Goal: Task Accomplishment & Management: Use online tool/utility

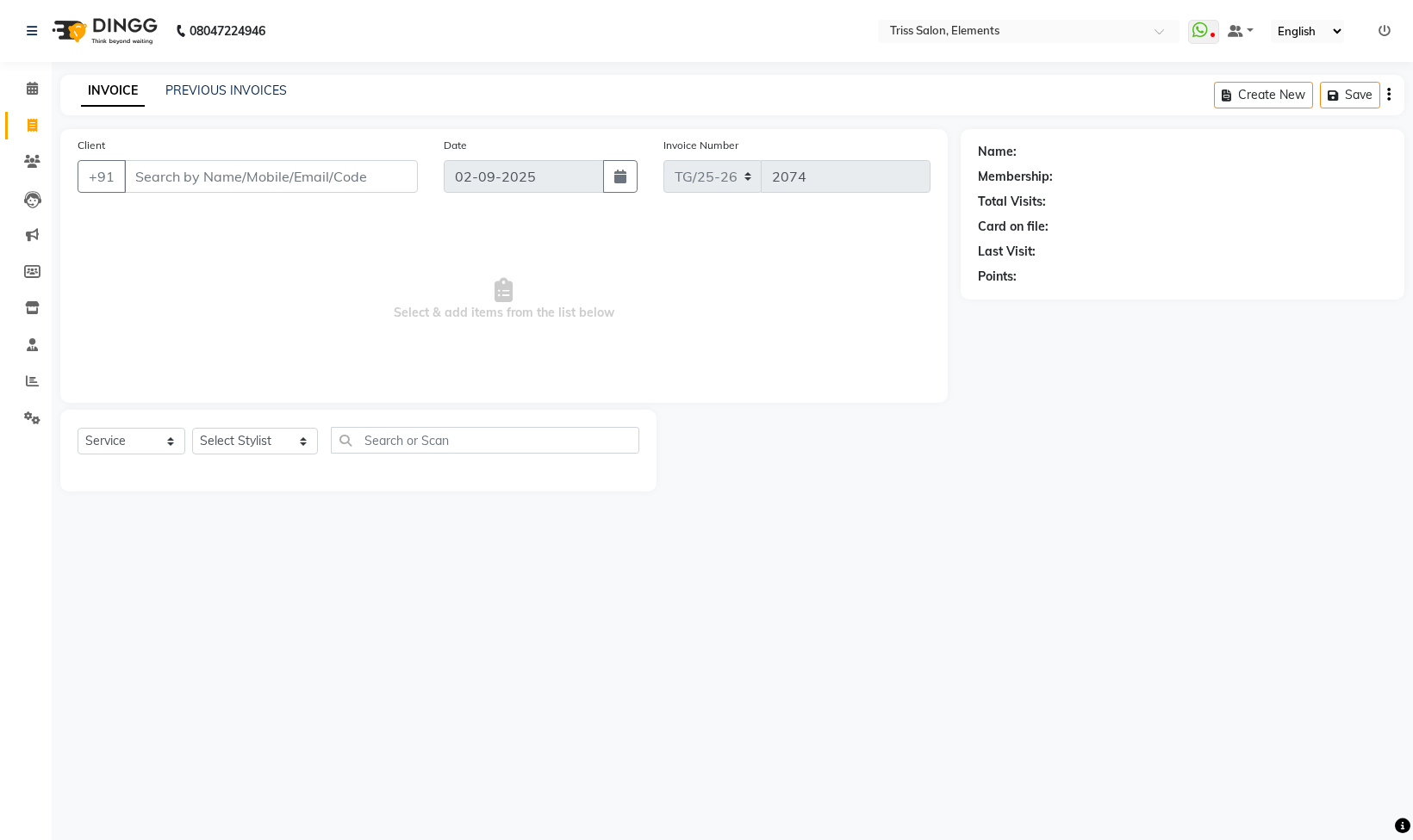
select select "service"
click at [262, 435] on select "Select Stylist [PERSON_NAME] Md. [PERSON_NAME] ([PERSON_NAME]) [PERSON_NAME] [P…" at bounding box center [255, 442] width 126 height 27
select select "66361"
click at [192, 431] on select "Select Stylist [PERSON_NAME] Md. [PERSON_NAME] ([PERSON_NAME]) [PERSON_NAME] [P…" at bounding box center [255, 442] width 126 height 27
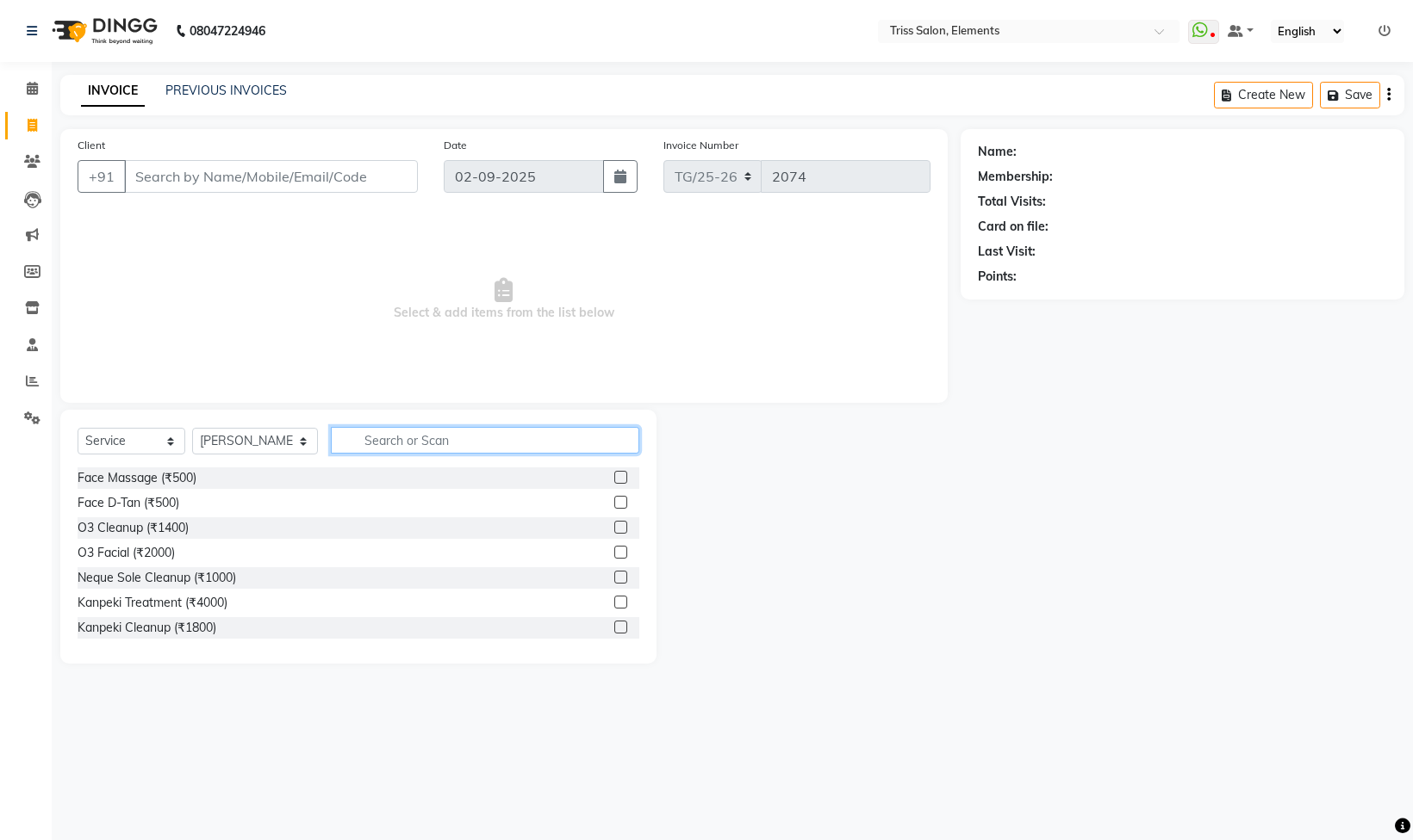
click at [356, 434] on input "text" at bounding box center [484, 441] width 308 height 27
type input "gk"
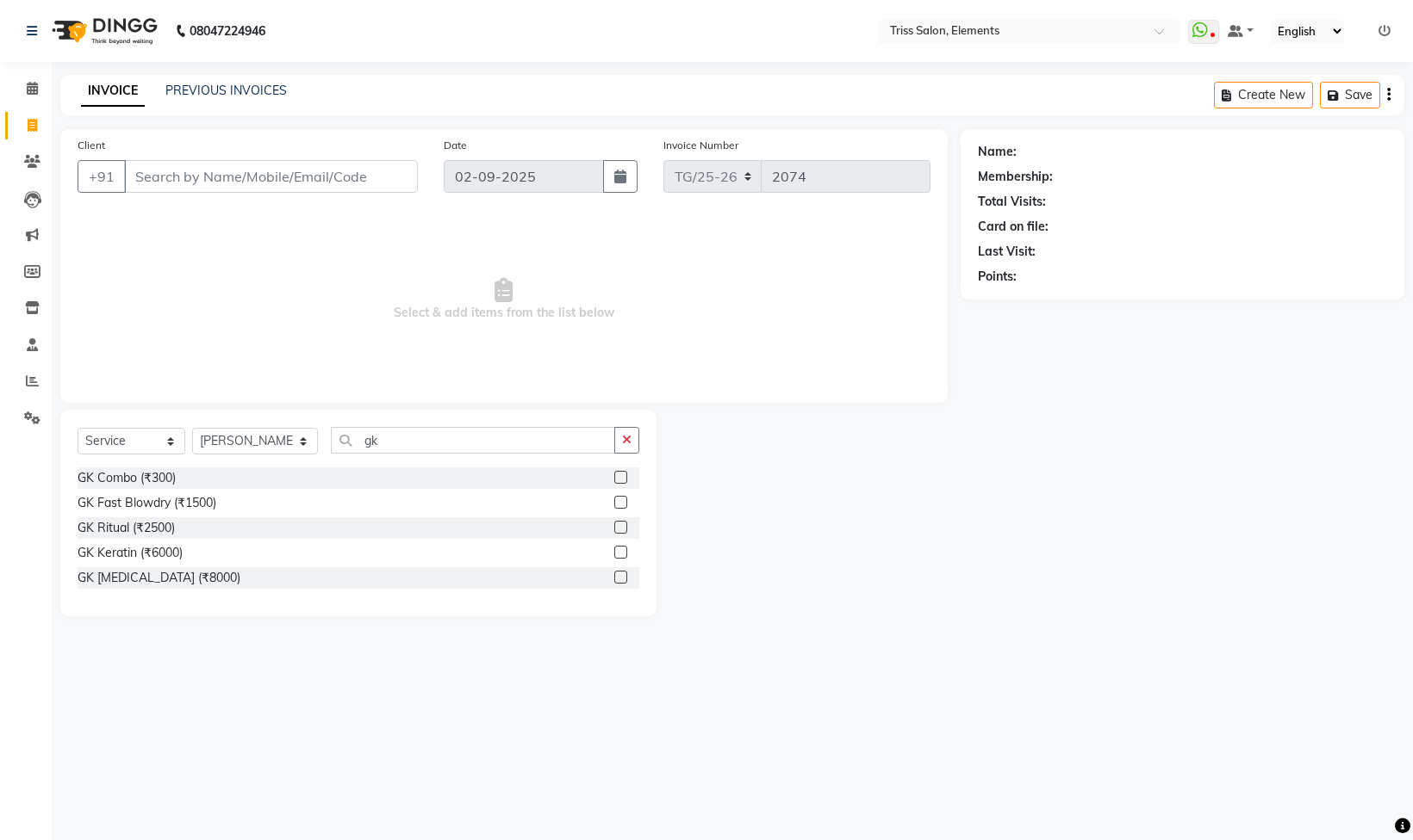
click at [276, 485] on div "GK Combo (₹300)" at bounding box center [358, 478] width 562 height 22
click at [614, 477] on label at bounding box center [620, 477] width 13 height 13
click at [614, 477] on input "checkbox" at bounding box center [619, 478] width 11 height 11
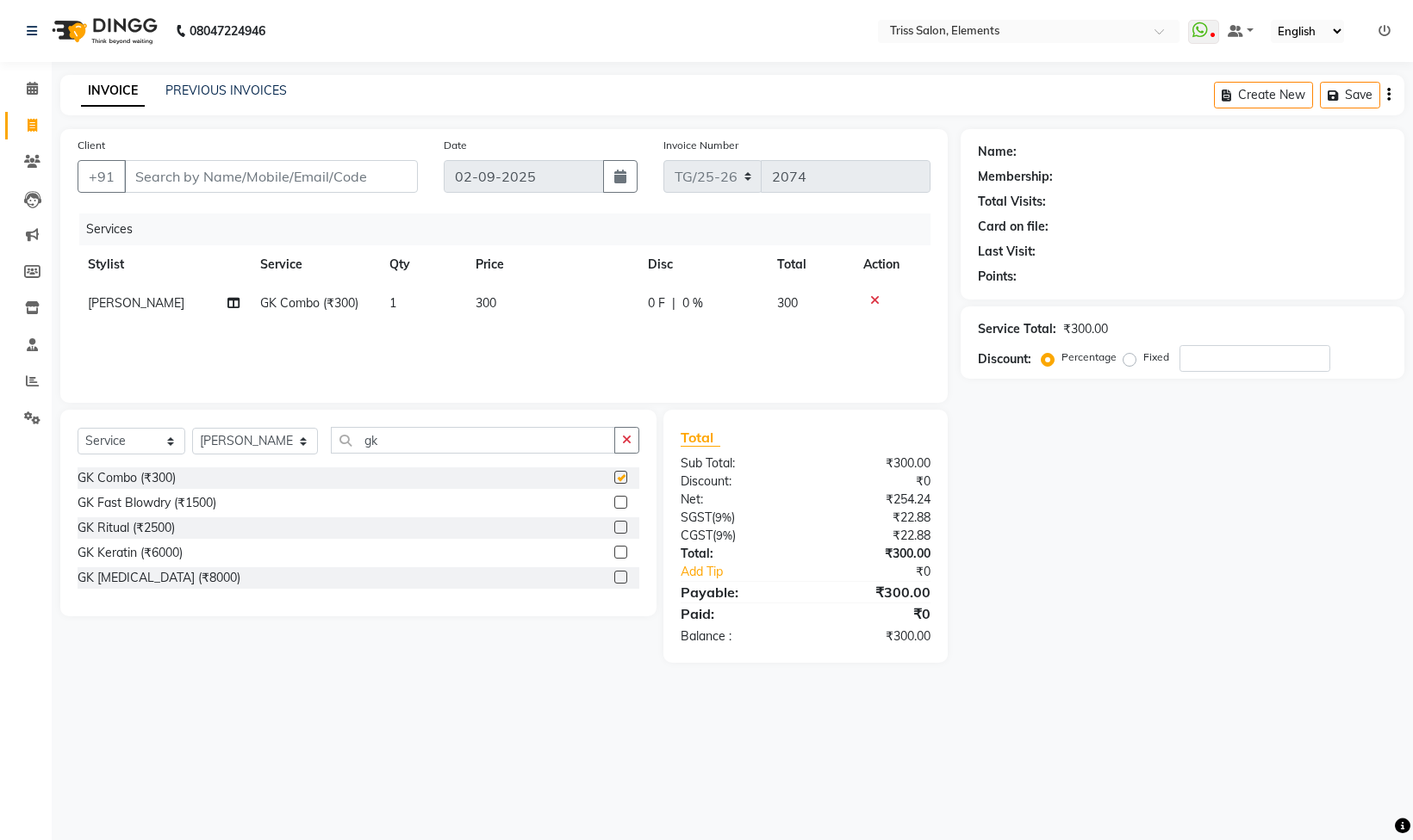
checkbox input "false"
click at [503, 305] on td "300" at bounding box center [551, 303] width 172 height 39
select select "66361"
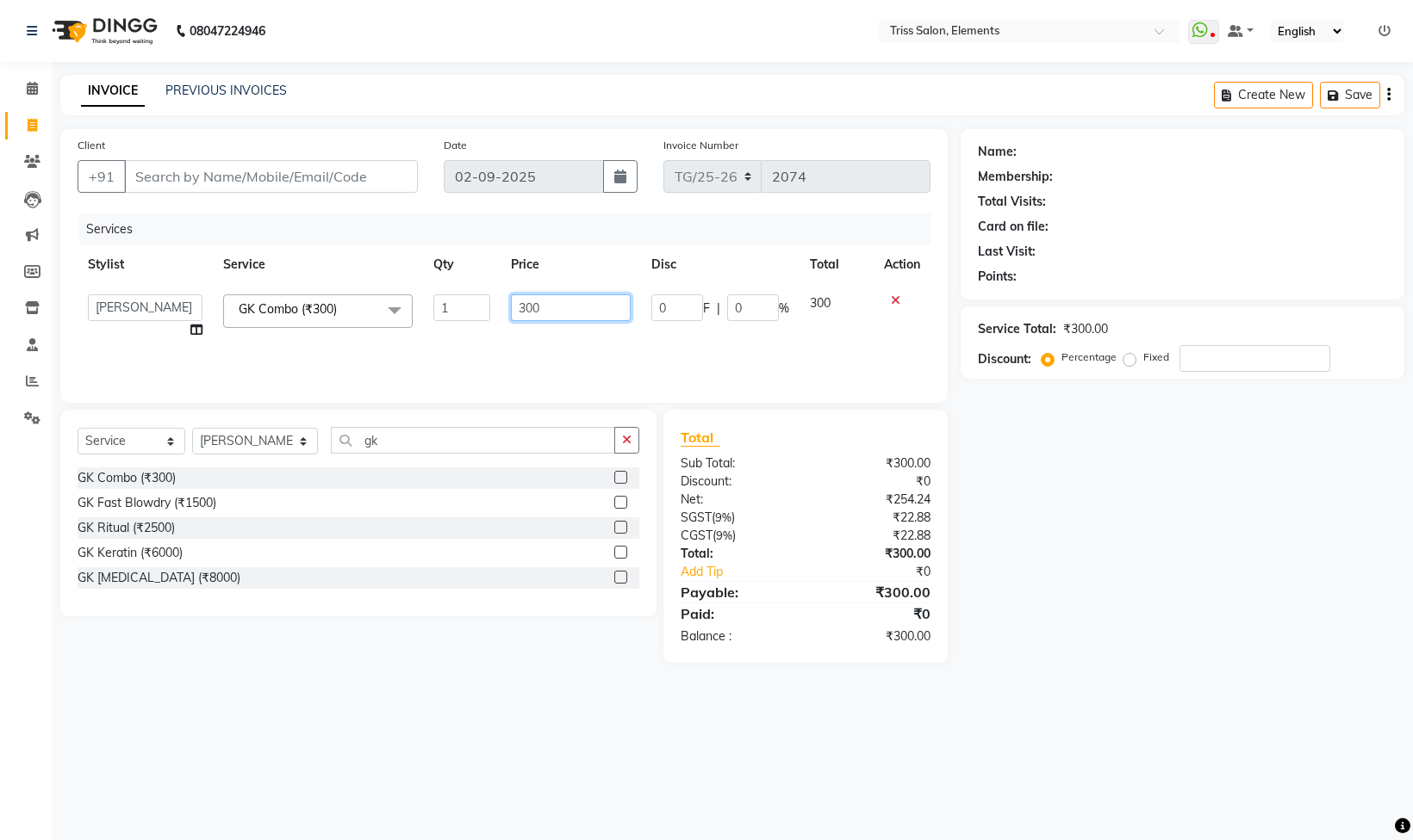
click at [552, 301] on input "300" at bounding box center [570, 308] width 119 height 27
type input "3"
type input "600"
click at [605, 349] on div "Services Stylist Service Qty Price Disc Total Action [PERSON_NAME] Md. [PERSON_…" at bounding box center [504, 300] width 853 height 172
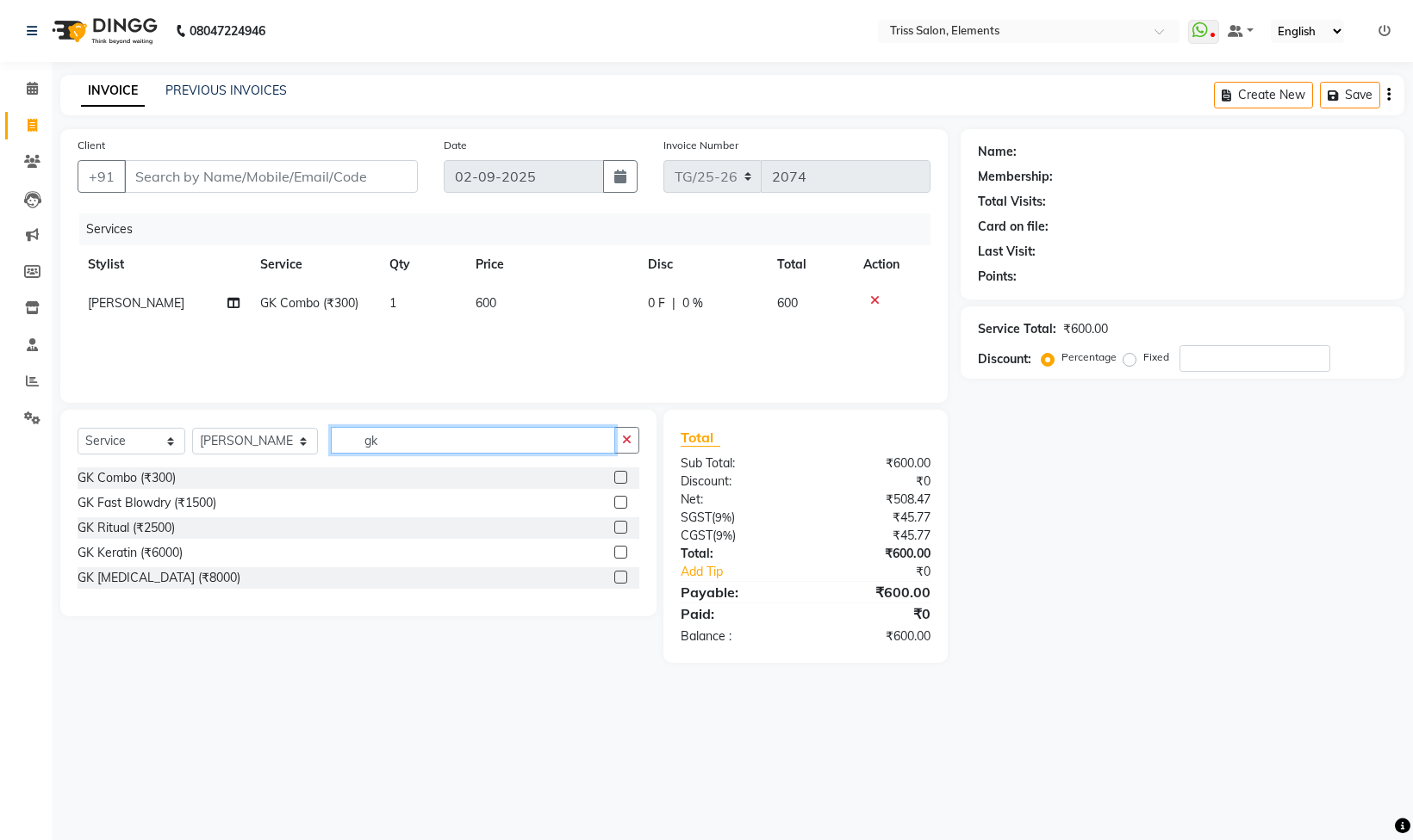
click at [474, 442] on input "gk" at bounding box center [472, 441] width 285 height 27
type input "g"
type input "cut"
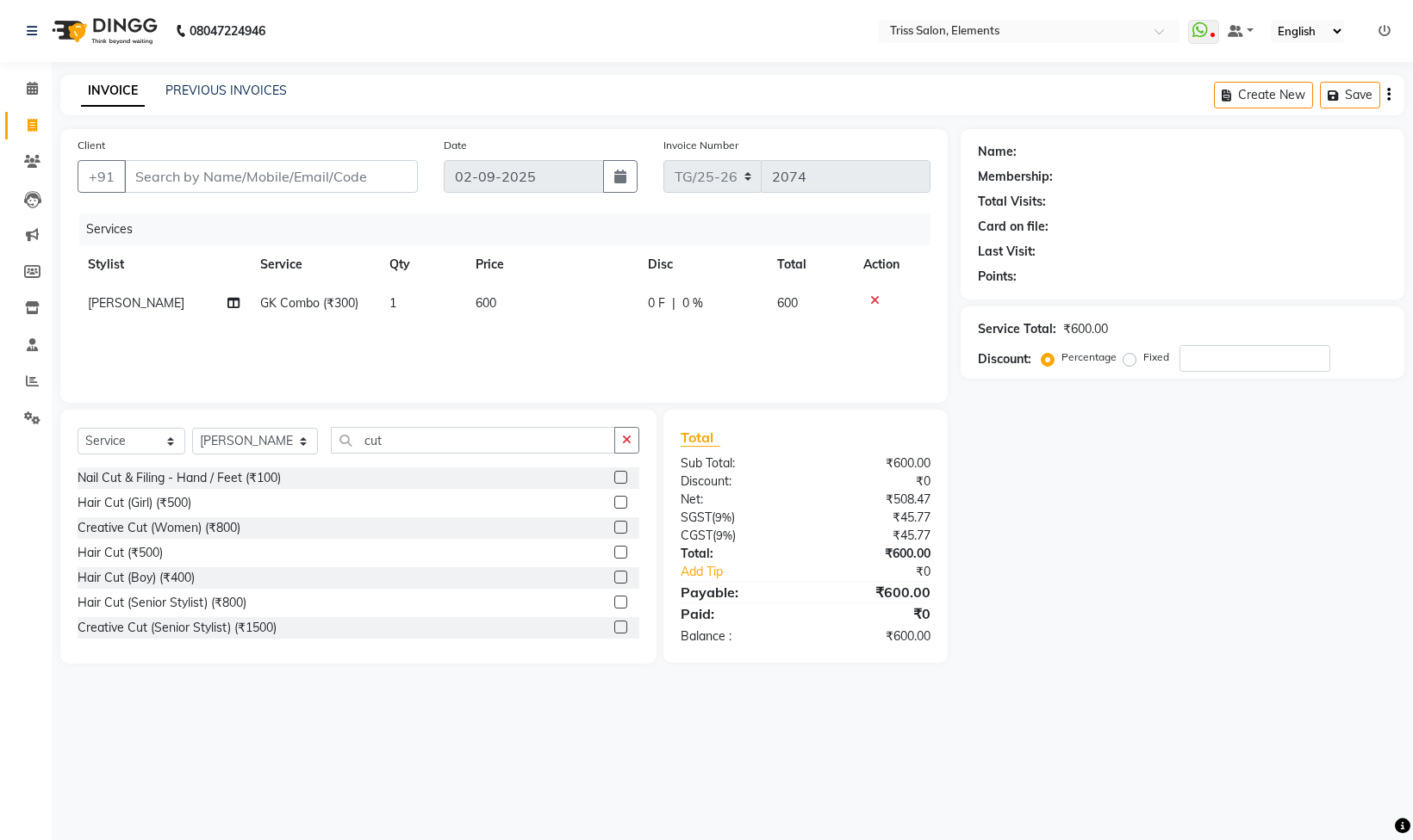
click at [614, 559] on label at bounding box center [620, 552] width 13 height 13
click at [614, 559] on input "checkbox" at bounding box center [619, 553] width 11 height 11
checkbox input "false"
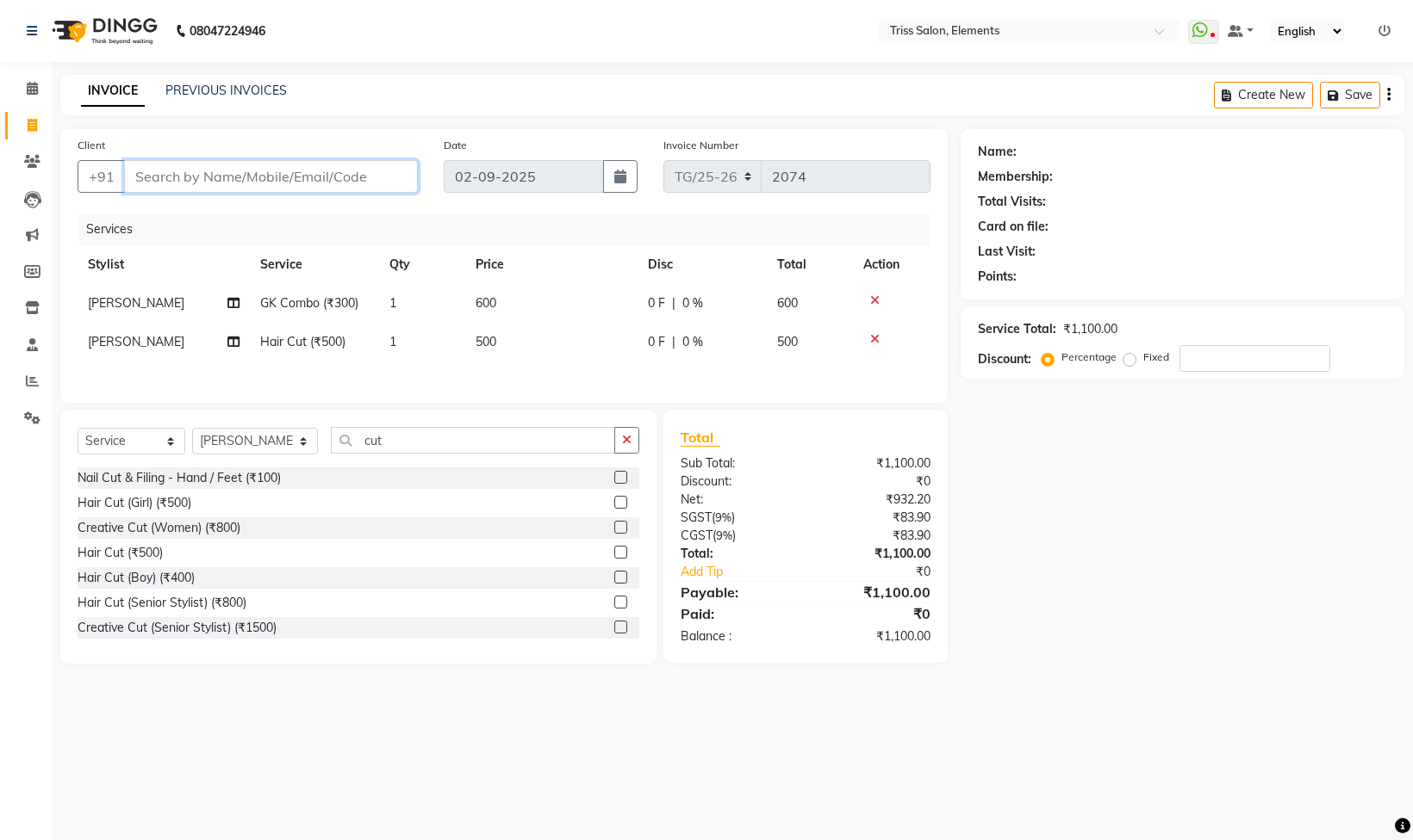
click at [312, 168] on input "Client" at bounding box center [270, 176] width 294 height 32
type input "9"
type input "0"
type input "9867491219"
click at [371, 174] on span "Add Client" at bounding box center [373, 176] width 68 height 17
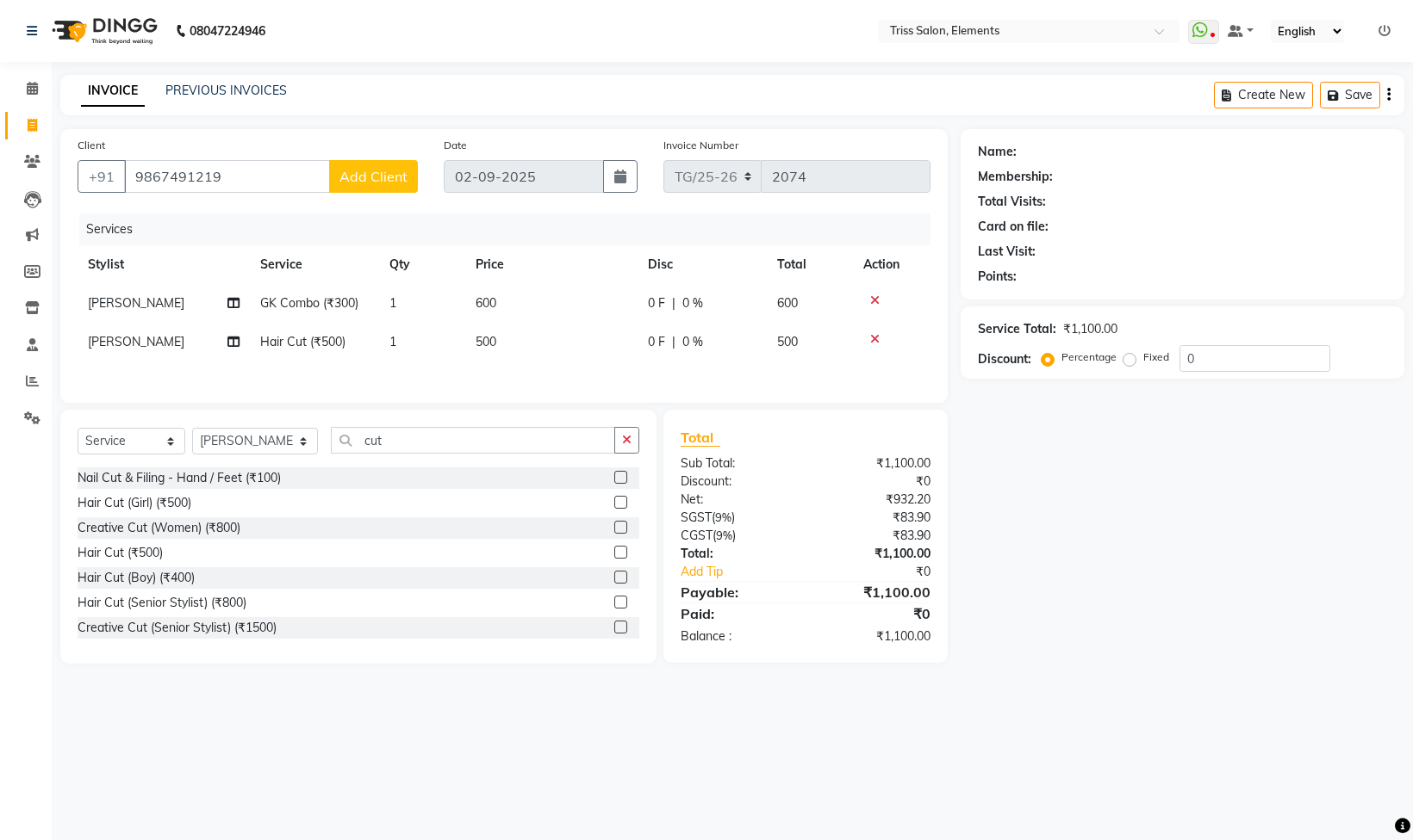
select select "13"
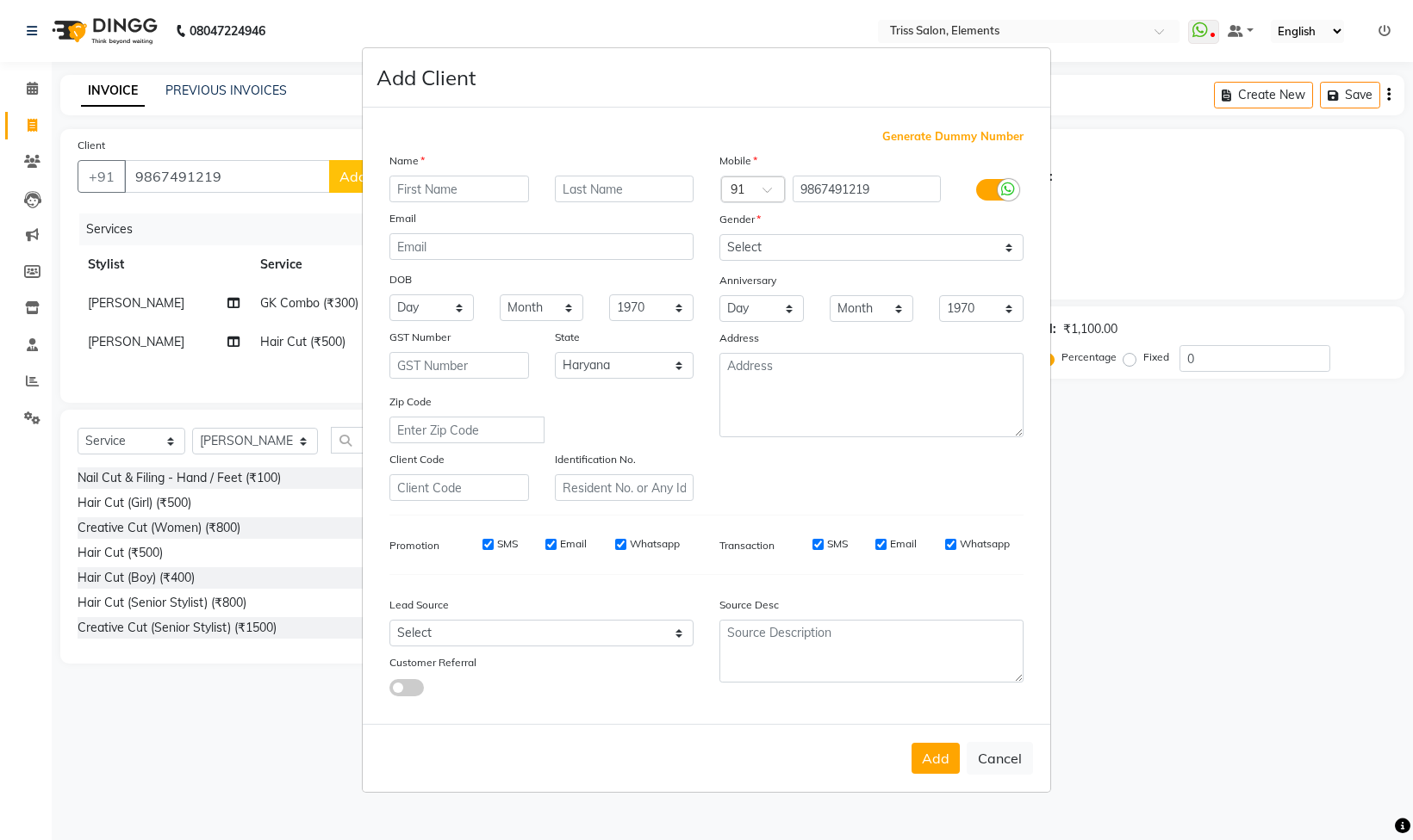
click at [420, 176] on input "text" at bounding box center [459, 189] width 139 height 27
type input "sahil"
click at [555, 181] on input "text" at bounding box center [624, 189] width 139 height 27
type input "jaiswal"
click at [756, 229] on div "Mobile Country Code × 91 9867491219 Gender Select [DEMOGRAPHIC_DATA] [DEMOGRAPH…" at bounding box center [871, 327] width 329 height 350
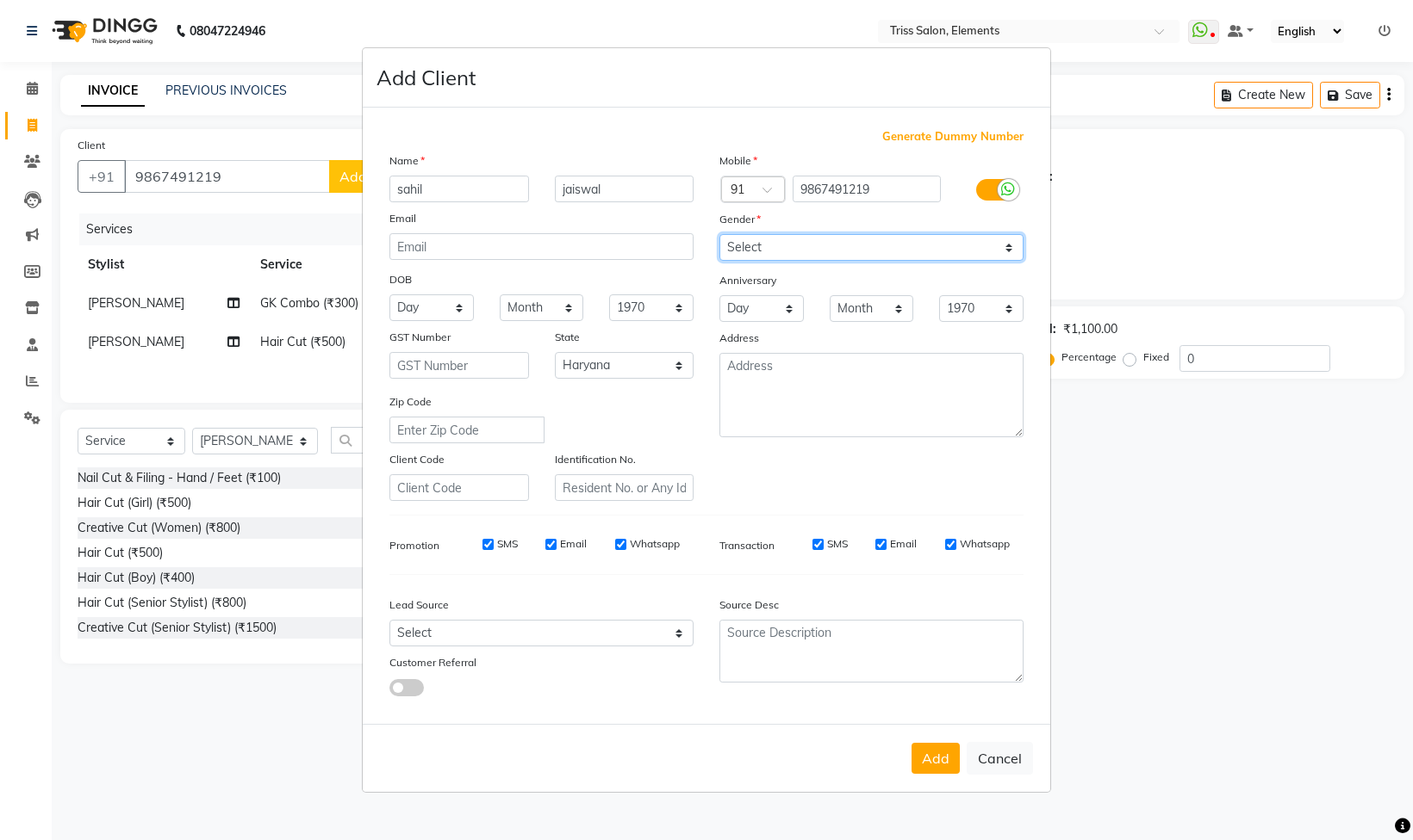
select select "[DEMOGRAPHIC_DATA]"
click at [719, 234] on select "Select [DEMOGRAPHIC_DATA] [DEMOGRAPHIC_DATA] Other Prefer Not To Say" at bounding box center [871, 248] width 304 height 27
click at [944, 774] on button "Add" at bounding box center [935, 758] width 48 height 31
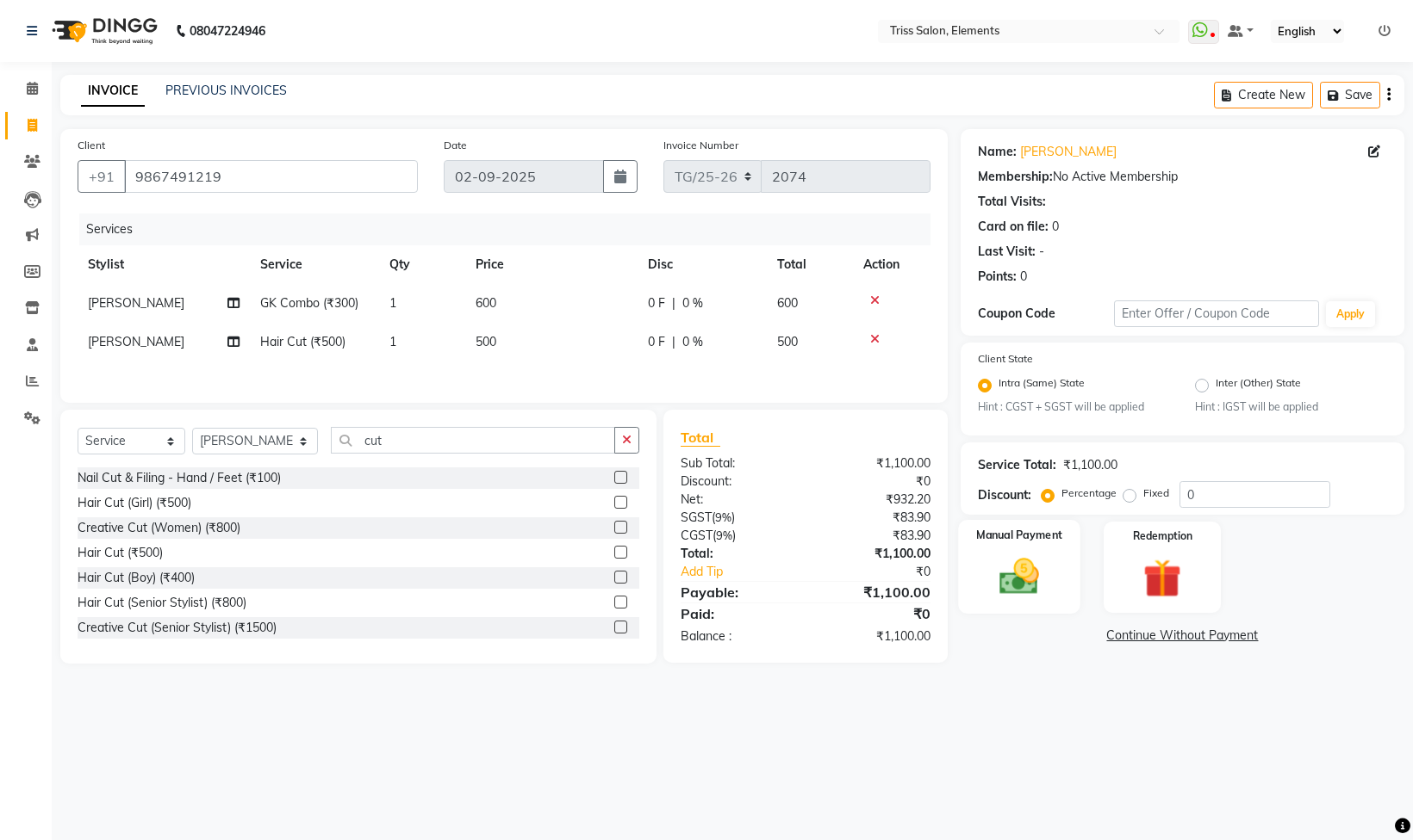
click at [1039, 560] on img at bounding box center [1020, 577] width 65 height 46
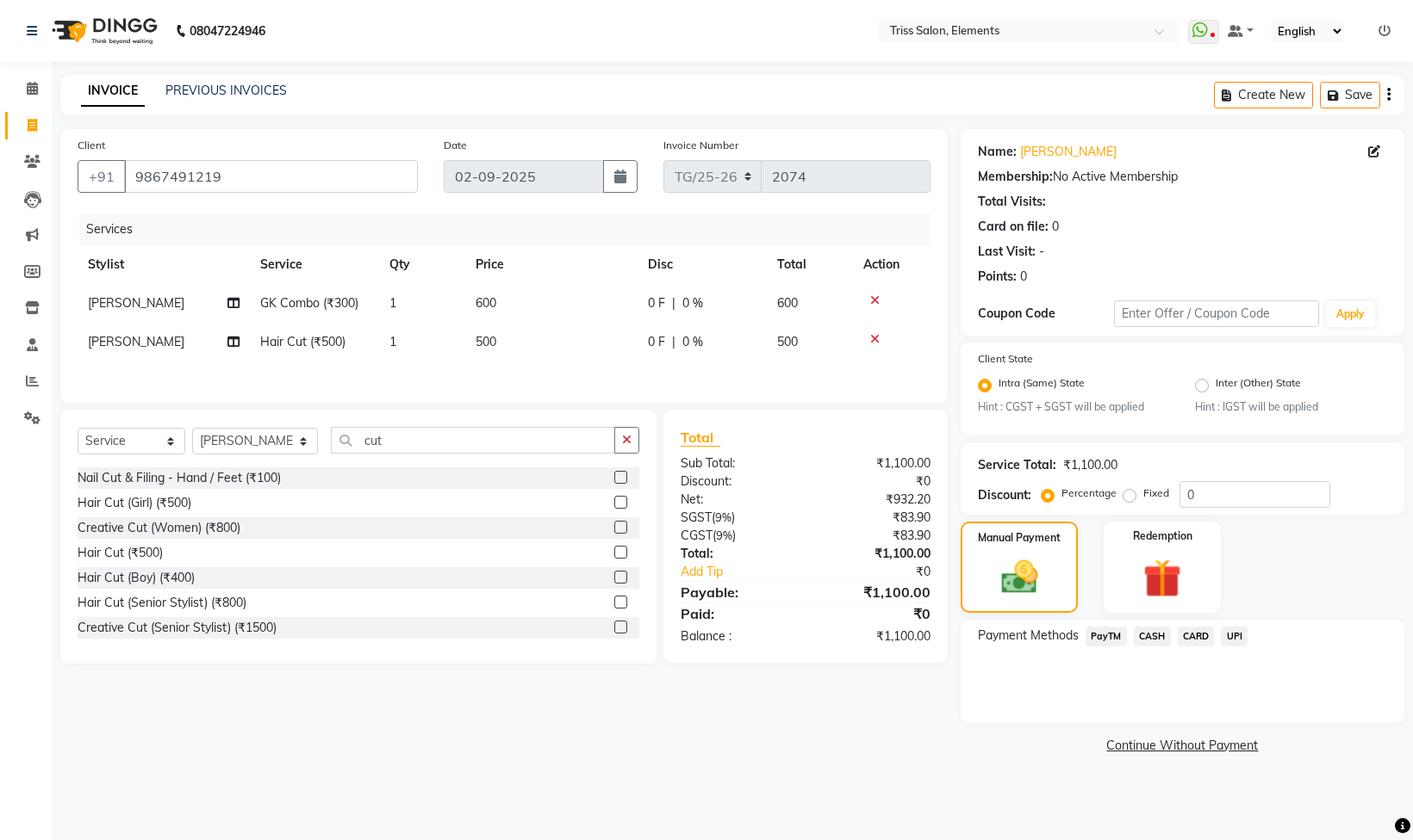
click at [1243, 636] on span "UPI" at bounding box center [1234, 636] width 27 height 20
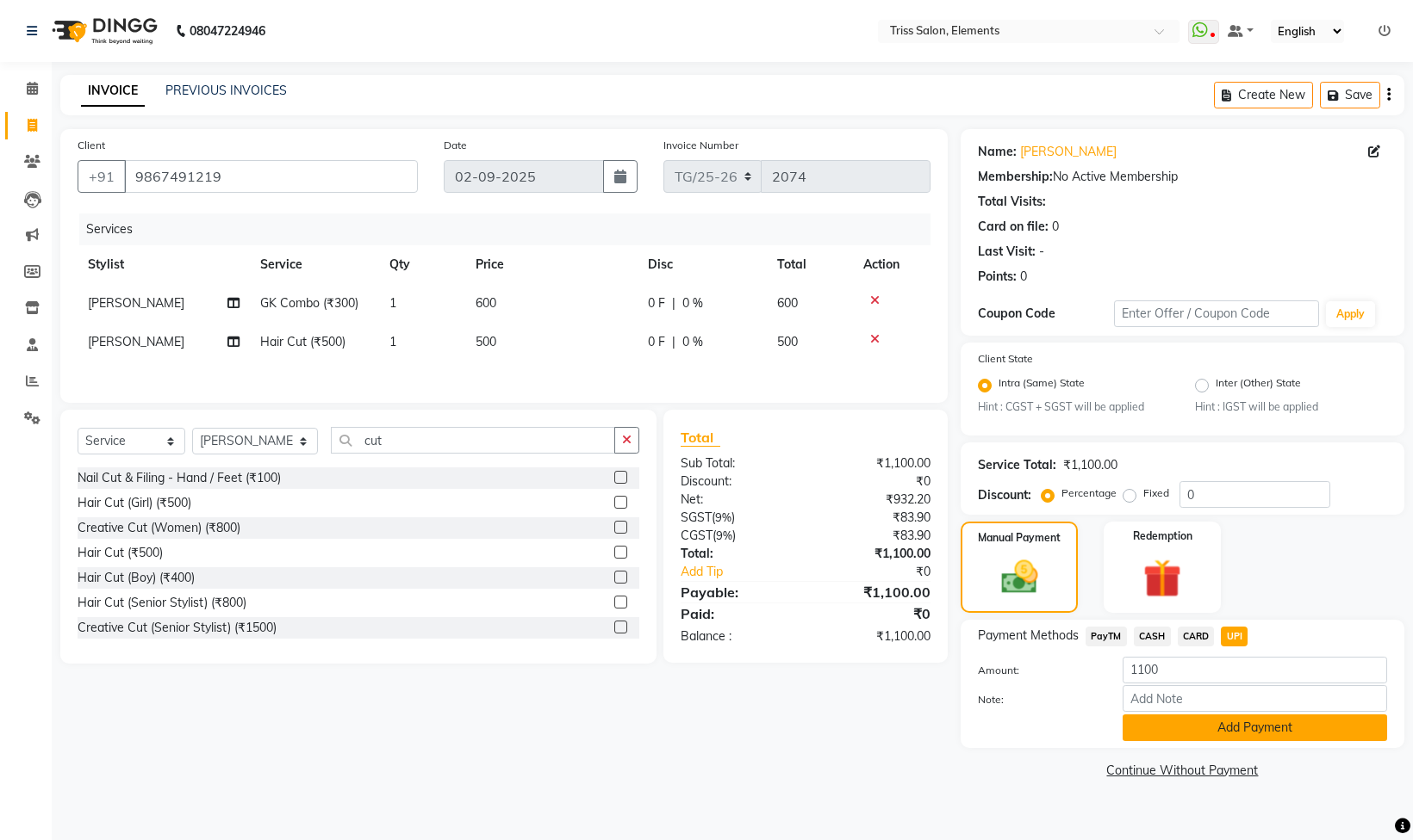
click at [1237, 732] on button "Add Payment" at bounding box center [1254, 728] width 265 height 27
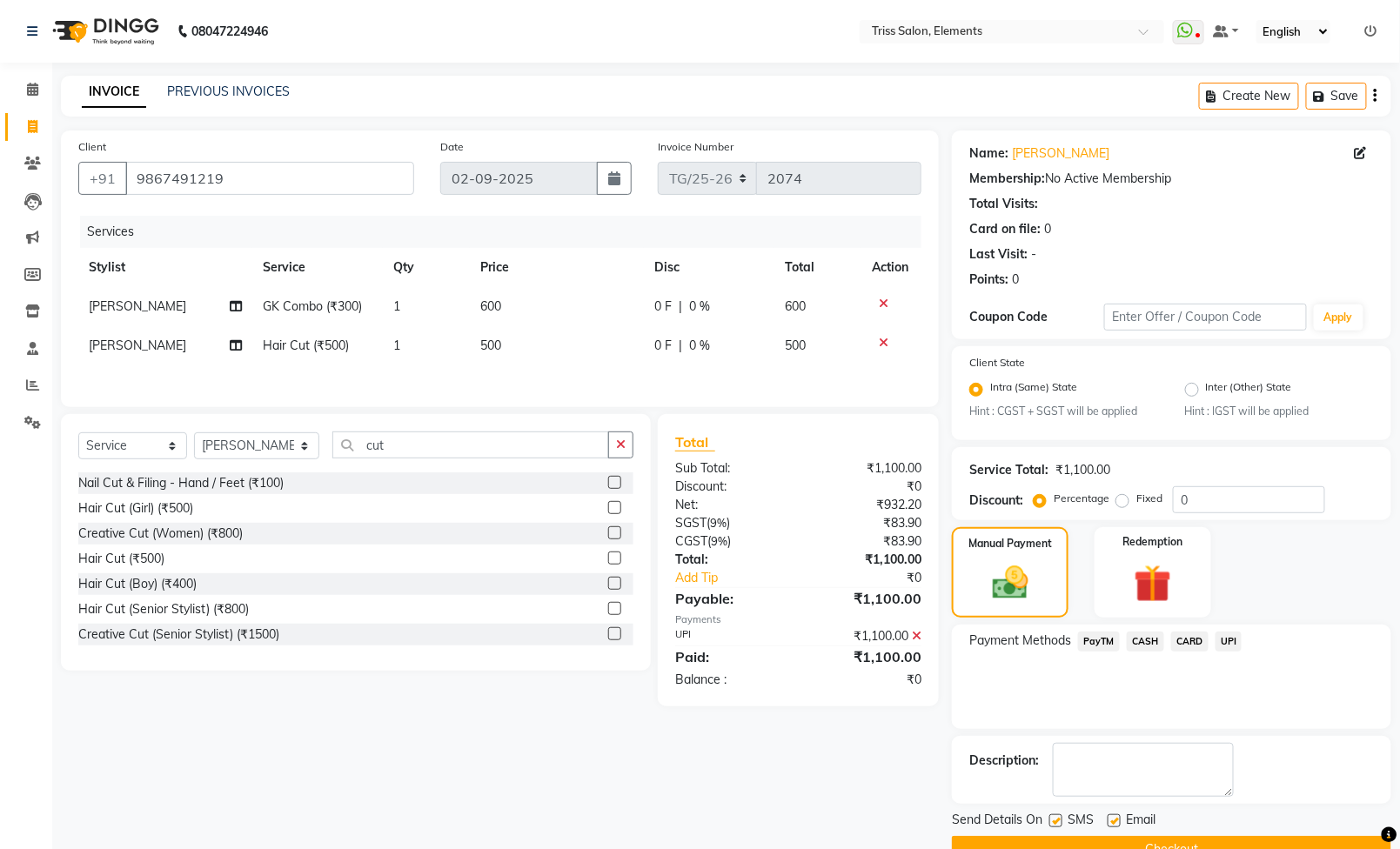
scroll to position [45, 0]
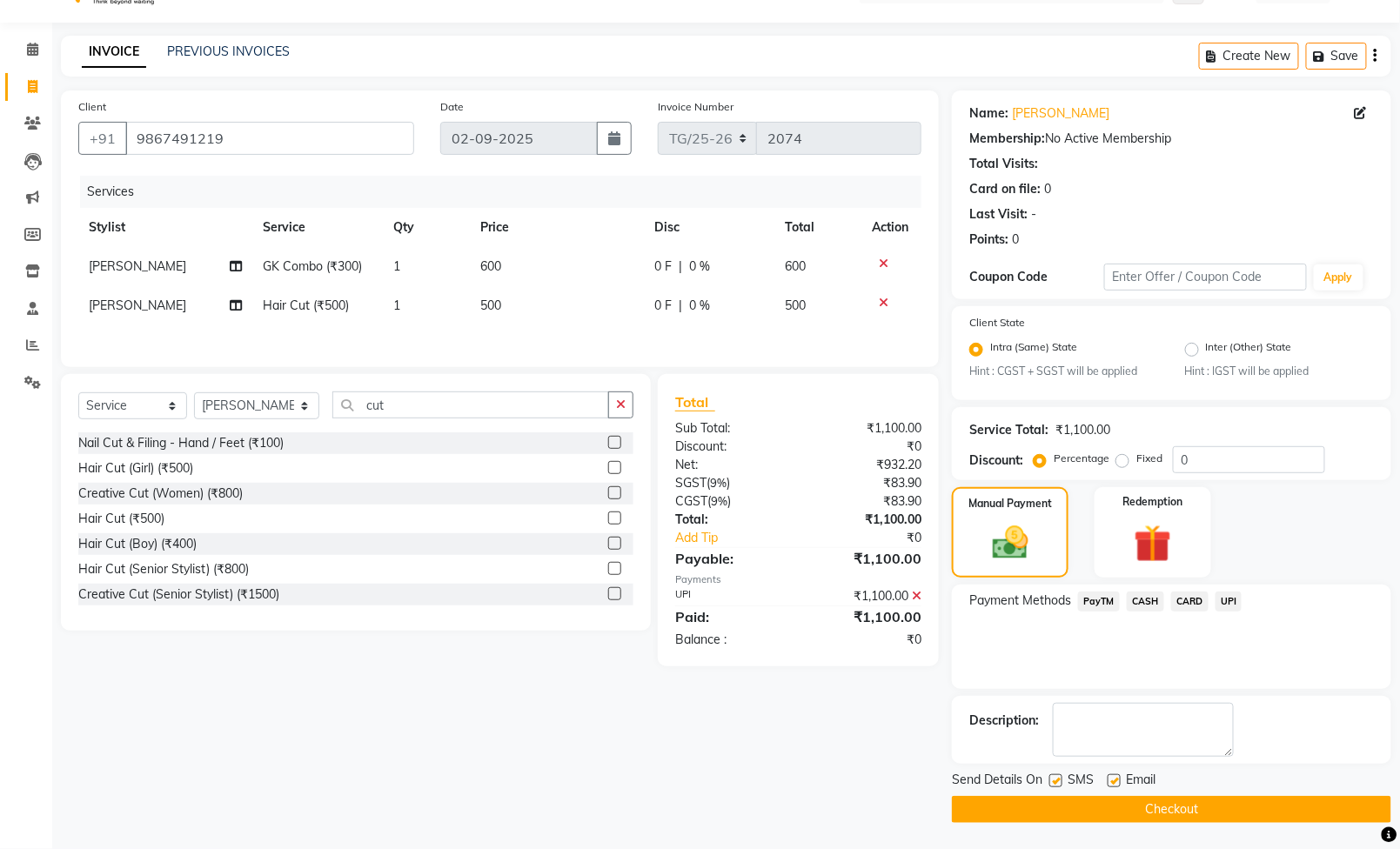
click at [1223, 810] on button "Checkout" at bounding box center [1172, 810] width 440 height 27
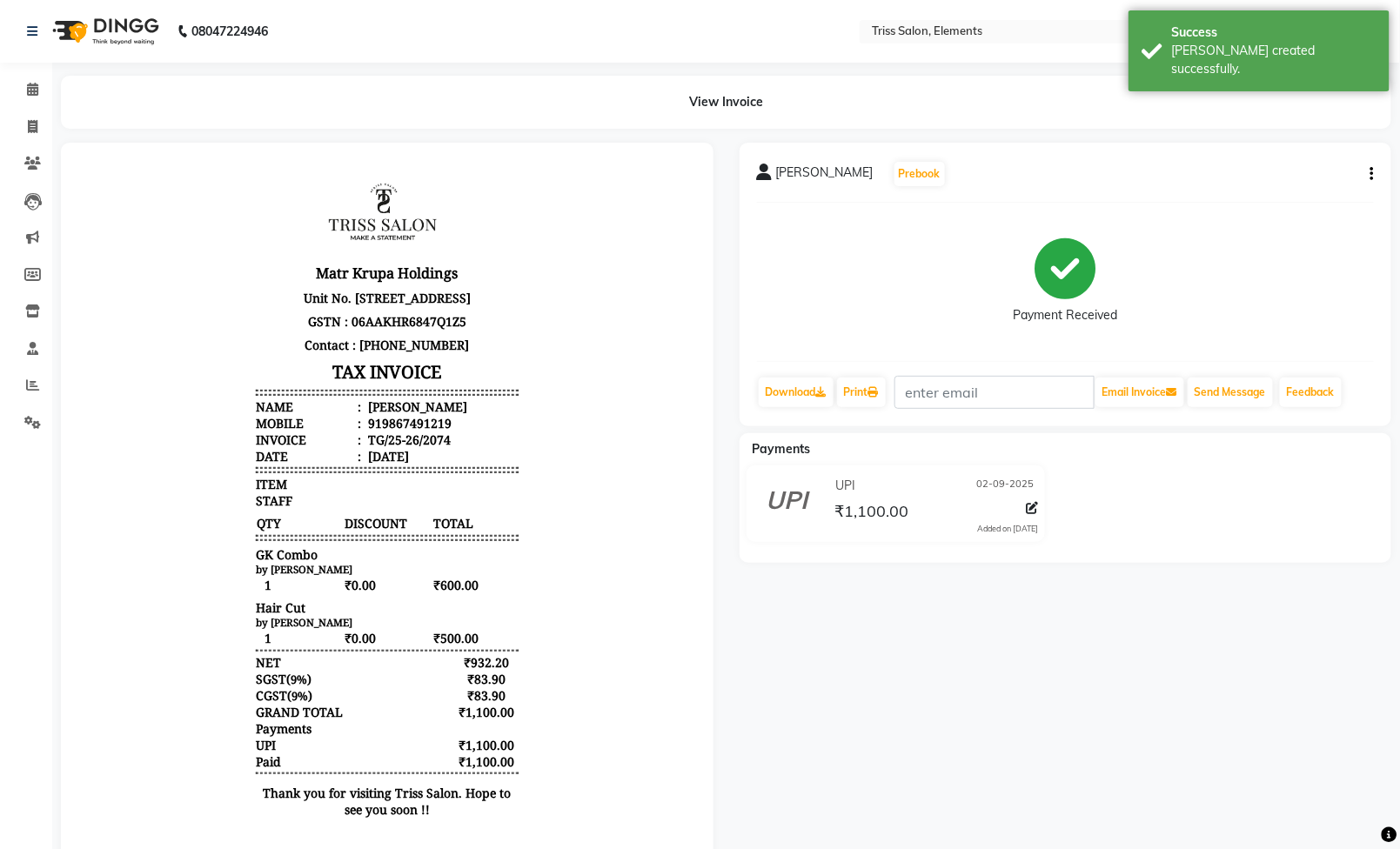
scroll to position [101, 0]
